Goal: Use online tool/utility: Utilize a website feature to perform a specific function

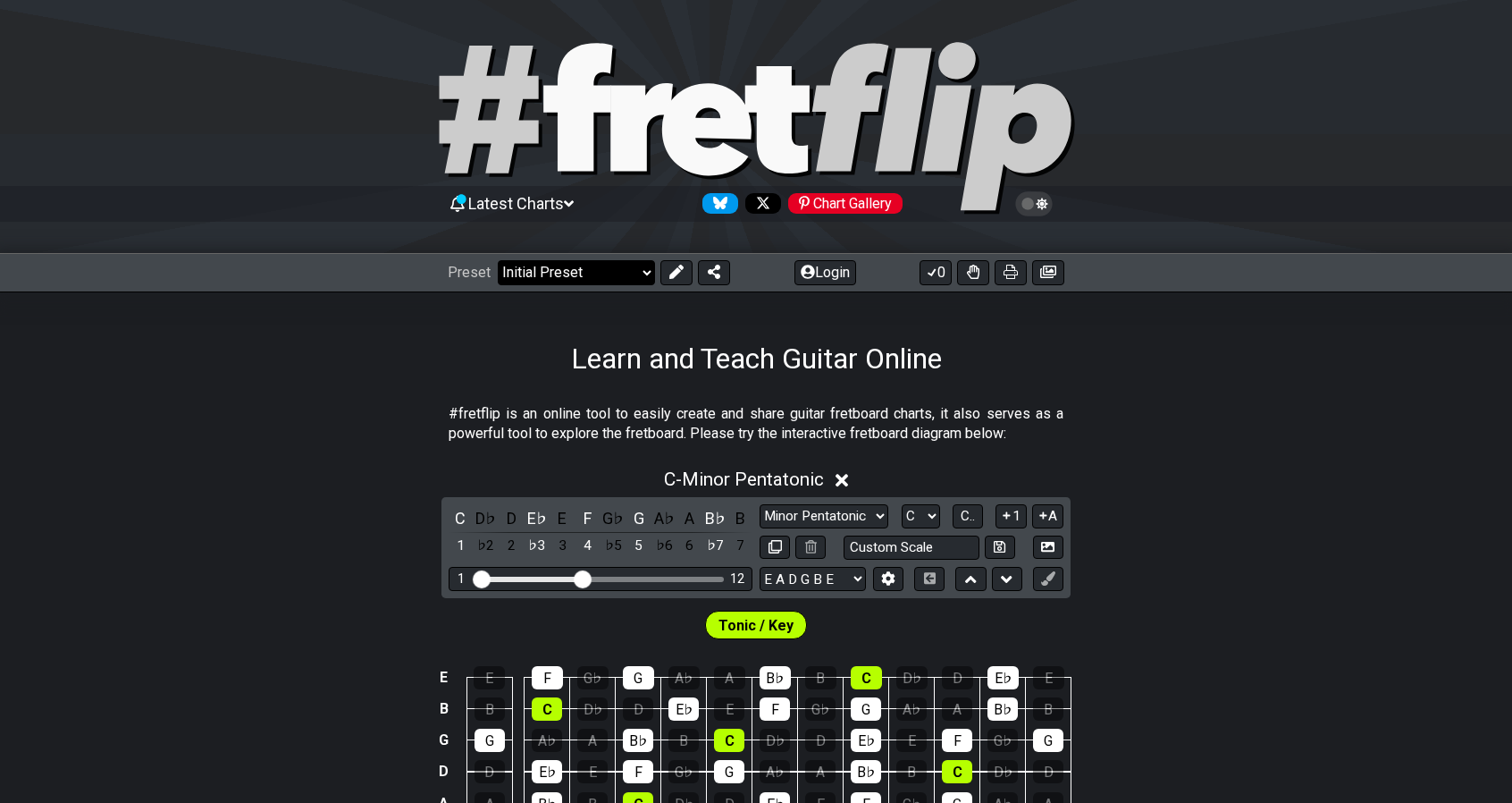
click at [640, 273] on select "Welcome to #fretflip! Initial Preset Custom Preset Minor Pentatonic Major Penta…" at bounding box center [576, 272] width 157 height 25
click at [817, 287] on div "Preset Welcome to #fretflip! Initial Preset Custom Preset Minor Pentatonic Majo…" at bounding box center [756, 273] width 1512 height 40
click at [820, 269] on button "Login" at bounding box center [825, 272] width 62 height 25
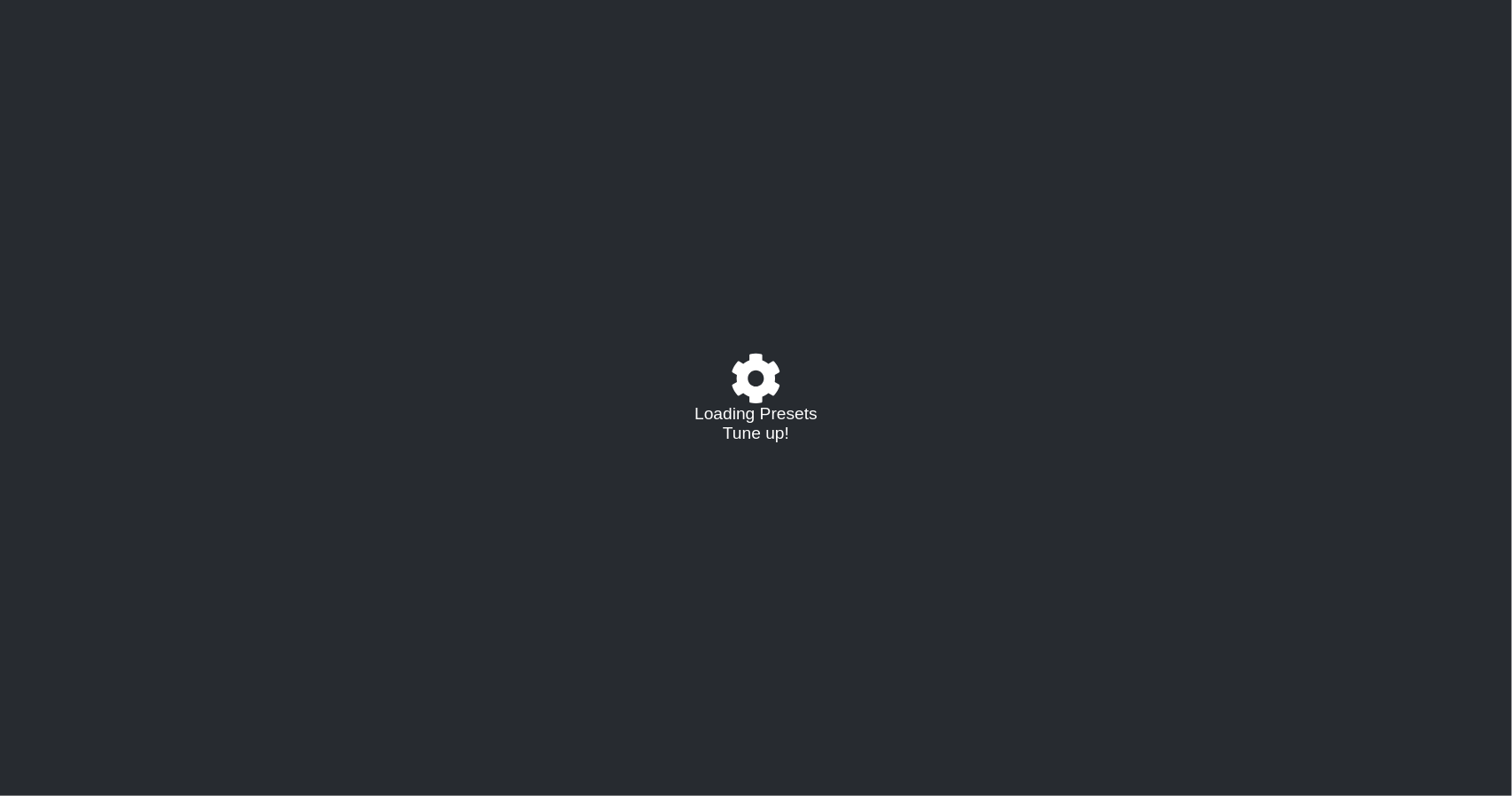
select select "C"
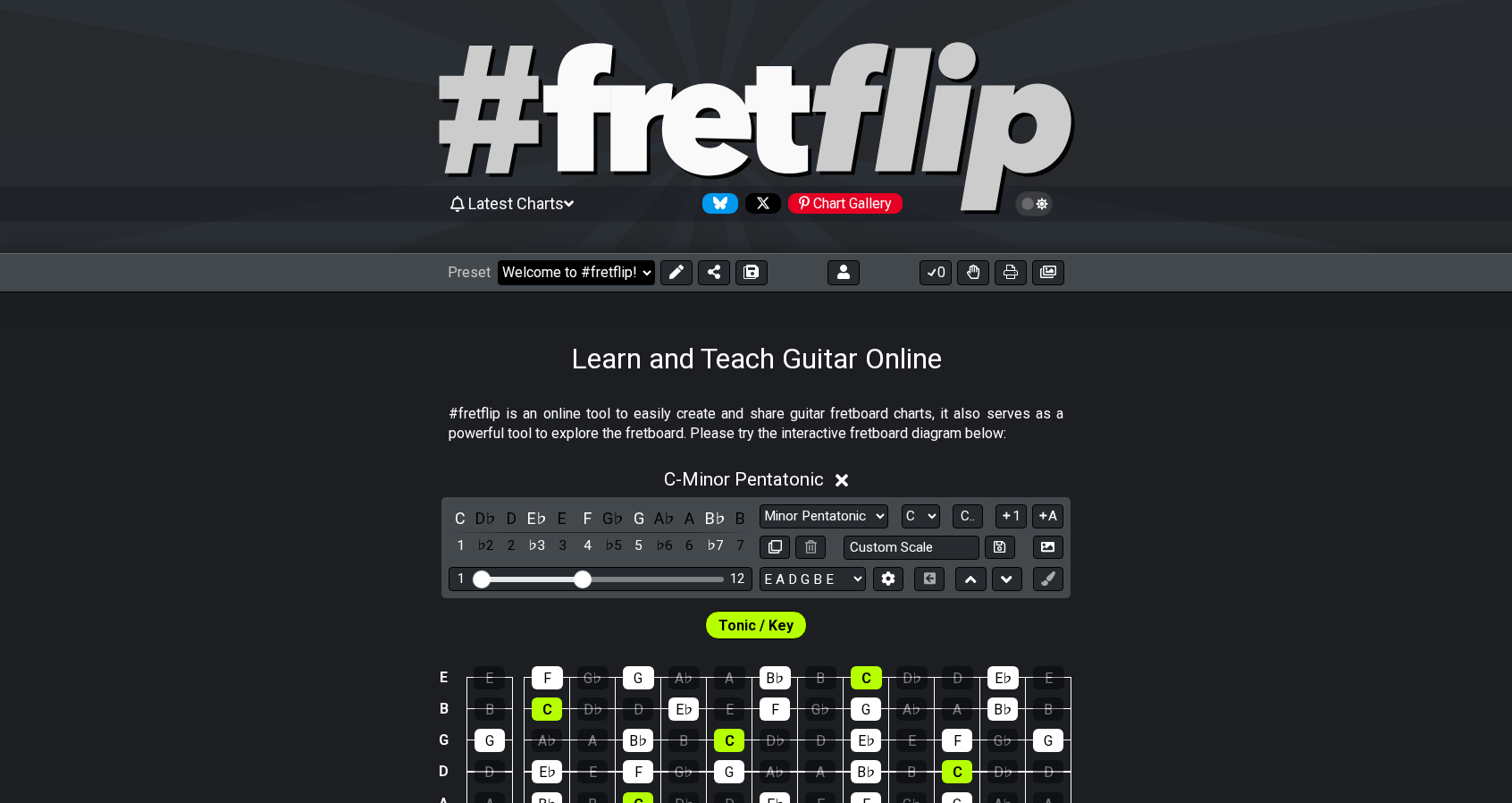
click at [633, 274] on select "Welcome to #fretflip! Initial Preset Custom Preset Minor Pentatonic Major Penta…" at bounding box center [576, 272] width 157 height 25
click at [497, 260] on select "Welcome to #fretflip! Initial Preset Custom Preset Minor Pentatonic Major Penta…" at bounding box center [576, 272] width 157 height 25
select select "/user-defined"
select select "A"
select select "Testing 1, 3 and 4"
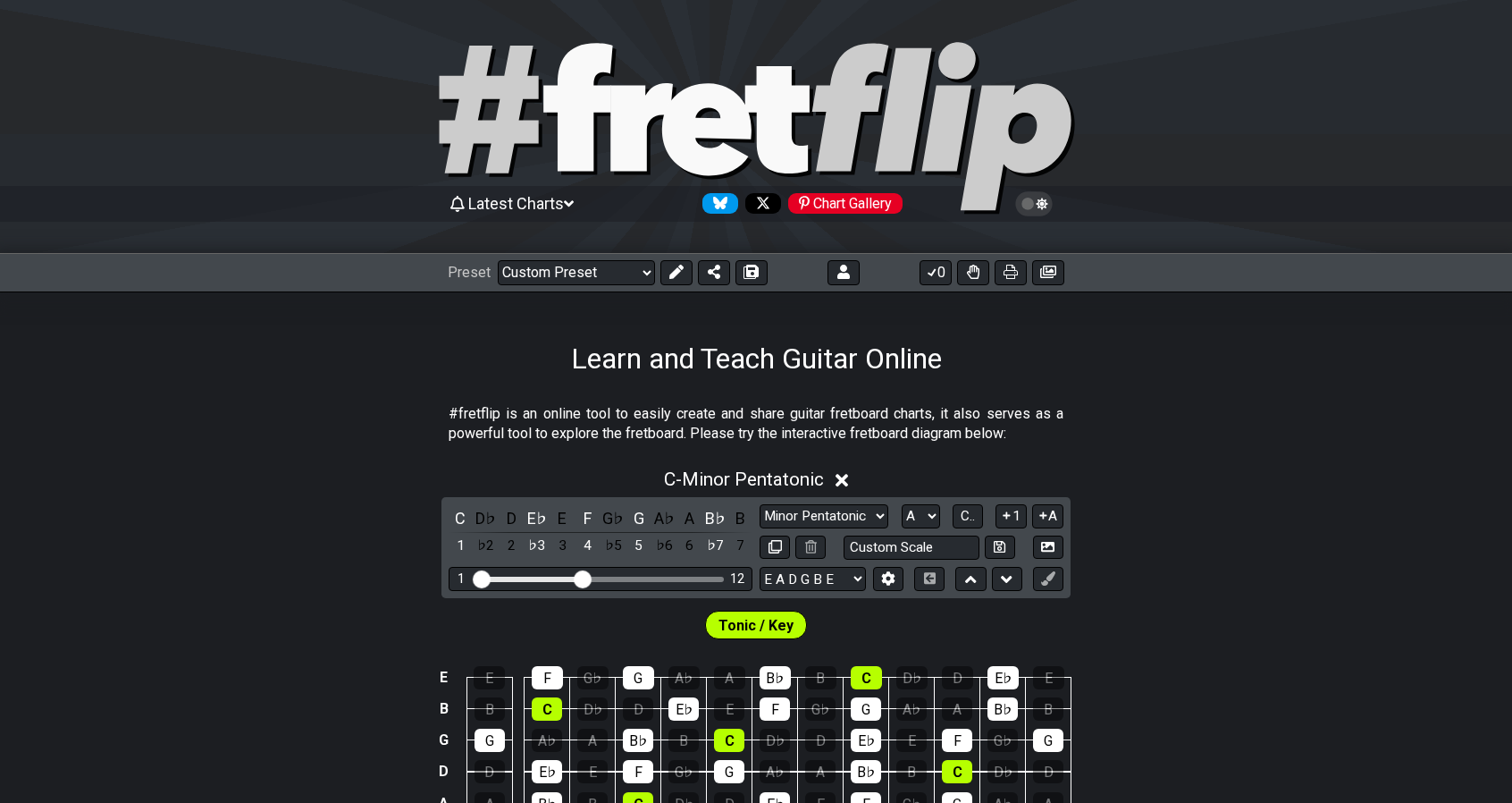
select select "C"
select select "A"
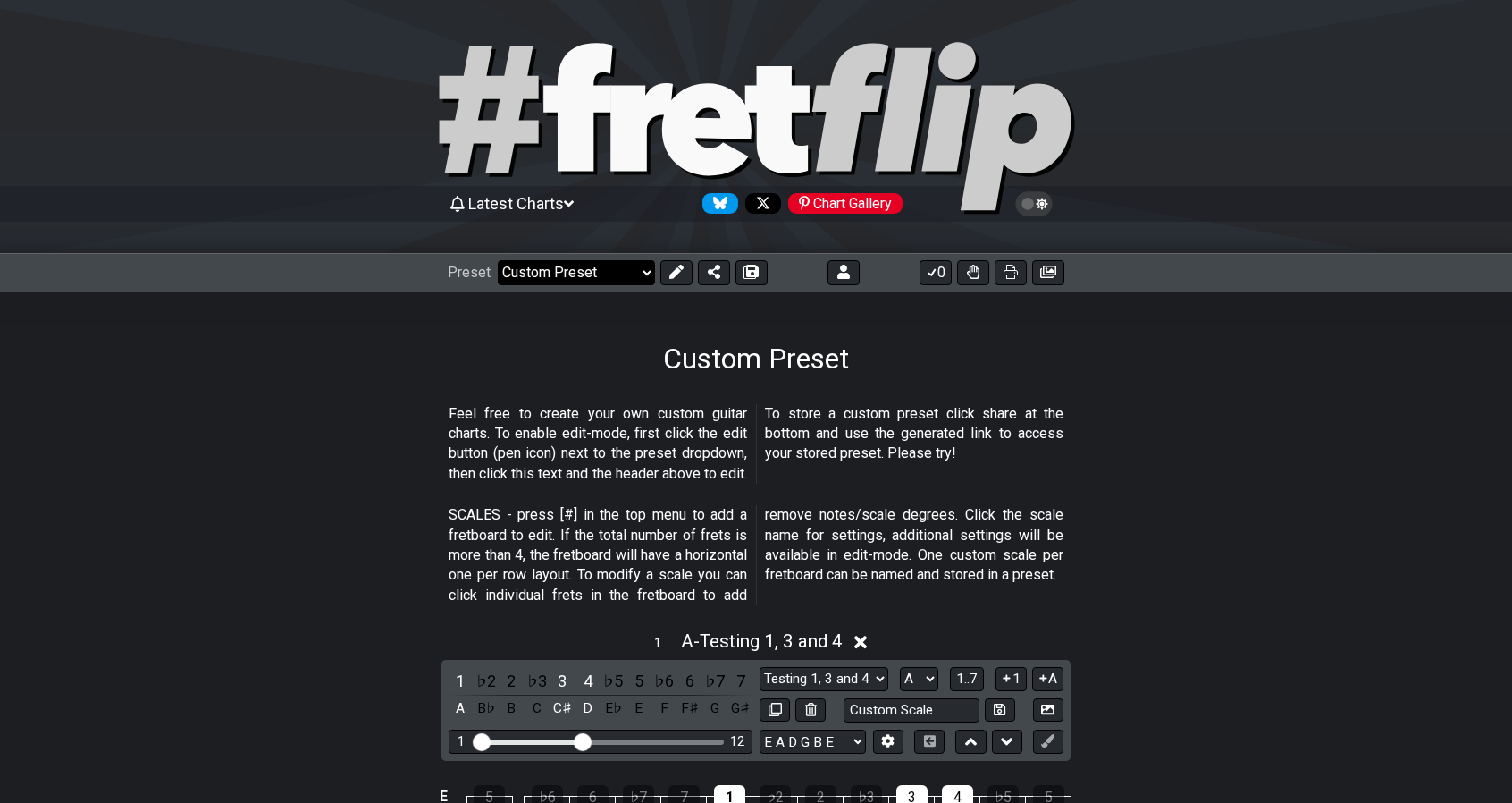
click at [592, 274] on select "Welcome to #fretflip! Initial Preset Custom Preset Minor Pentatonic Major Penta…" at bounding box center [576, 272] width 157 height 25
click at [1168, 462] on section "Feel free to create your own custom guitar charts. To enable edit-mode, first c…" at bounding box center [756, 448] width 1512 height 102
click at [631, 277] on select "Welcome to #fretflip! Initial Preset Custom Preset Minor Pentatonic Major Penta…" at bounding box center [576, 272] width 157 height 25
click at [497, 260] on select "Welcome to #fretflip! Initial Preset Custom Preset Minor Pentatonic Major Penta…" at bounding box center [576, 272] width 157 height 25
select select "/user-defined"
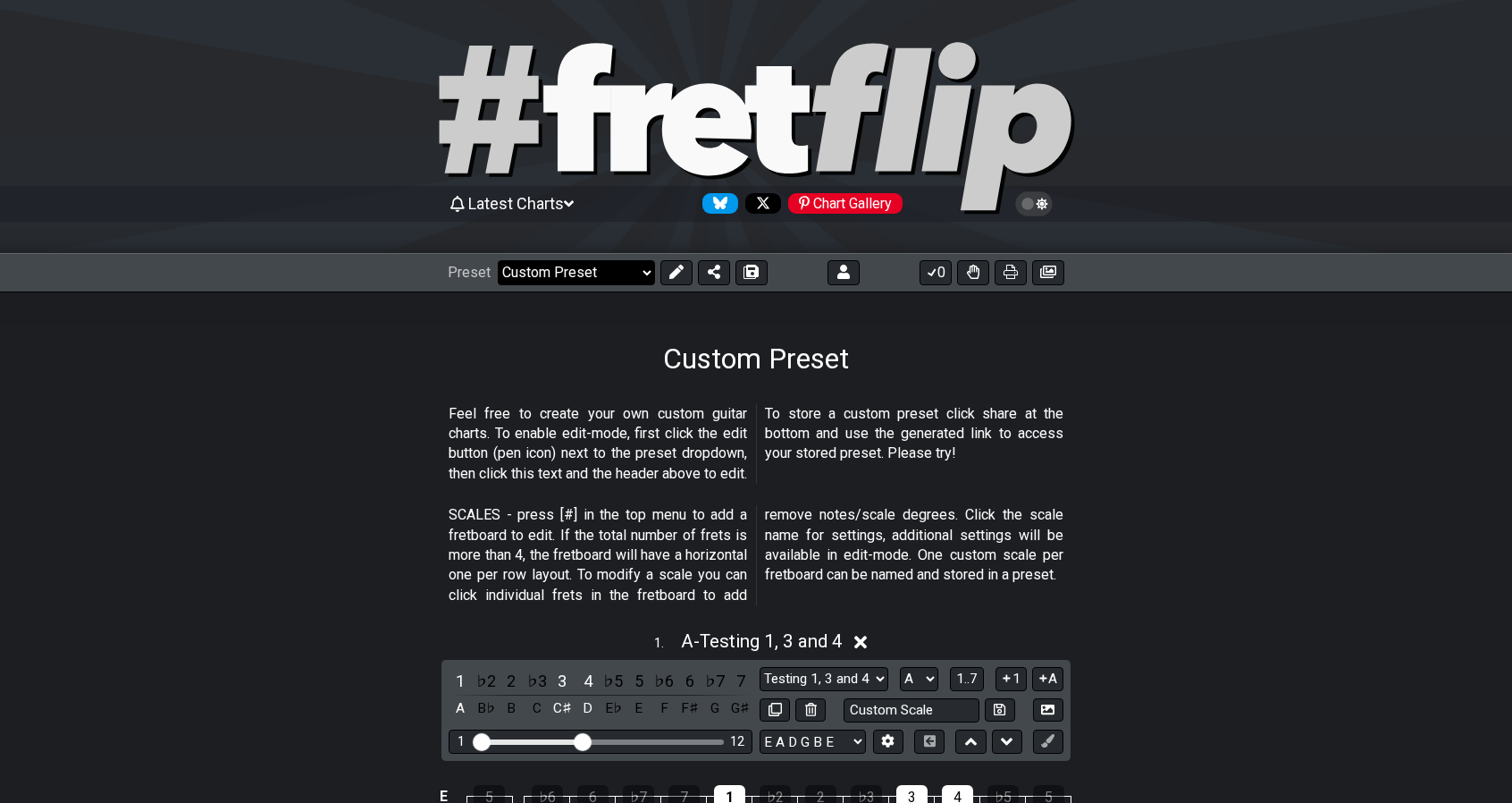
select select "C"
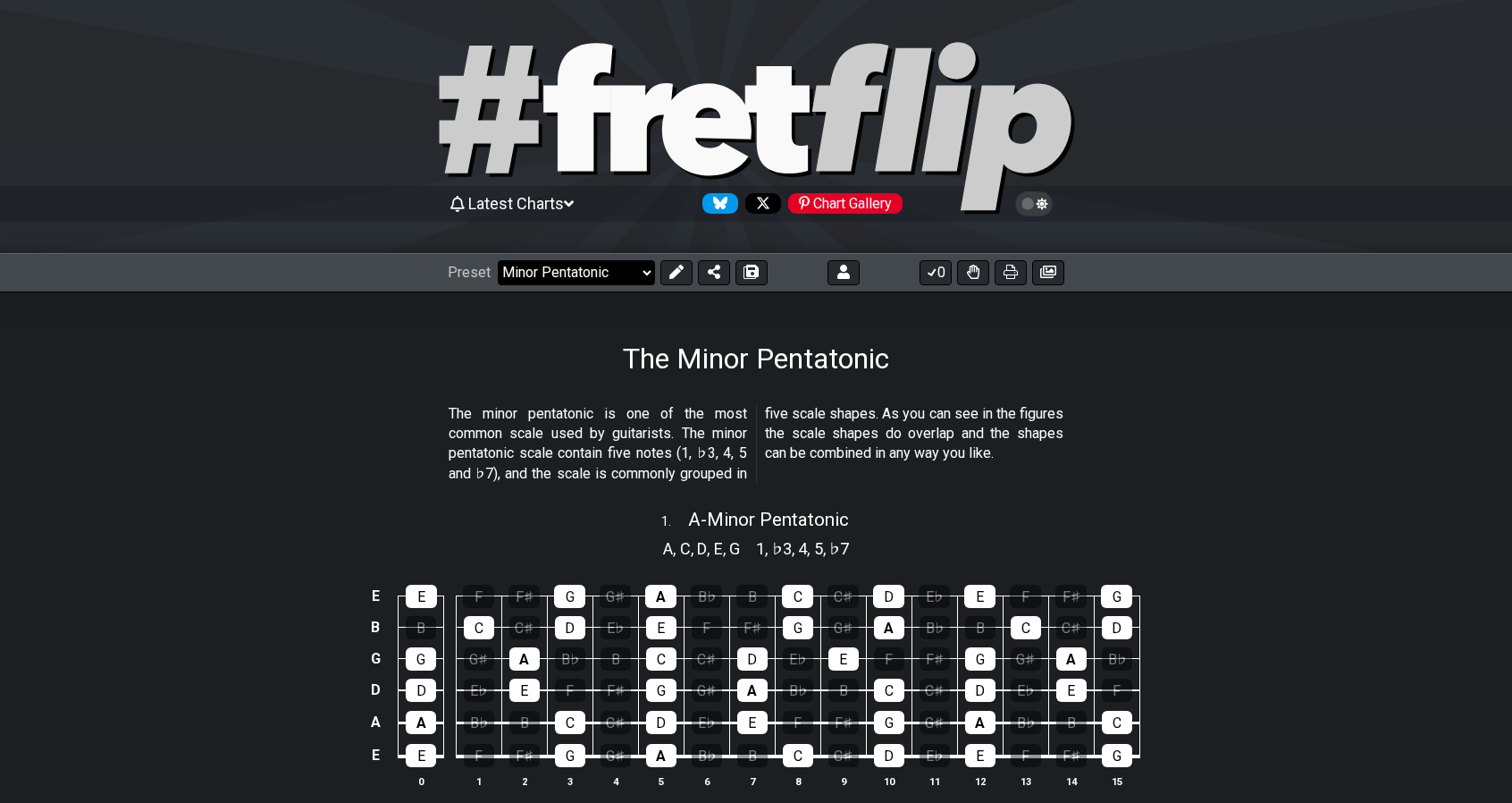
click at [530, 274] on select "Welcome to #fretflip! Initial Preset Custom Preset Minor Pentatonic Major Penta…" at bounding box center [576, 272] width 157 height 25
click at [497, 260] on select "Welcome to #fretflip! Initial Preset Custom Preset Minor Pentatonic Major Penta…" at bounding box center [576, 272] width 157 height 25
select select "/major-triad-arpeggios"
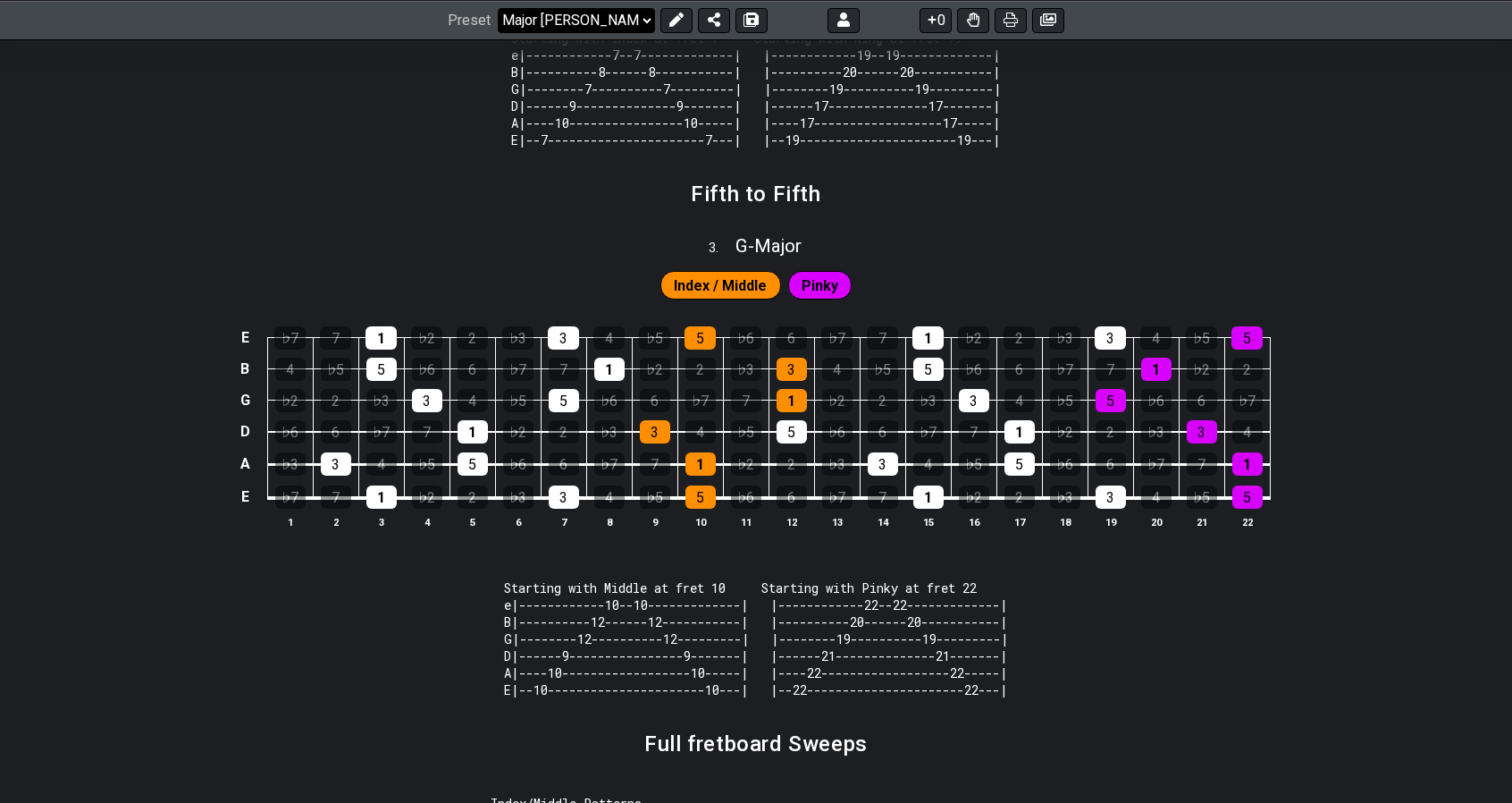
scroll to position [2120, 0]
